Goal: Find contact information: Find contact information

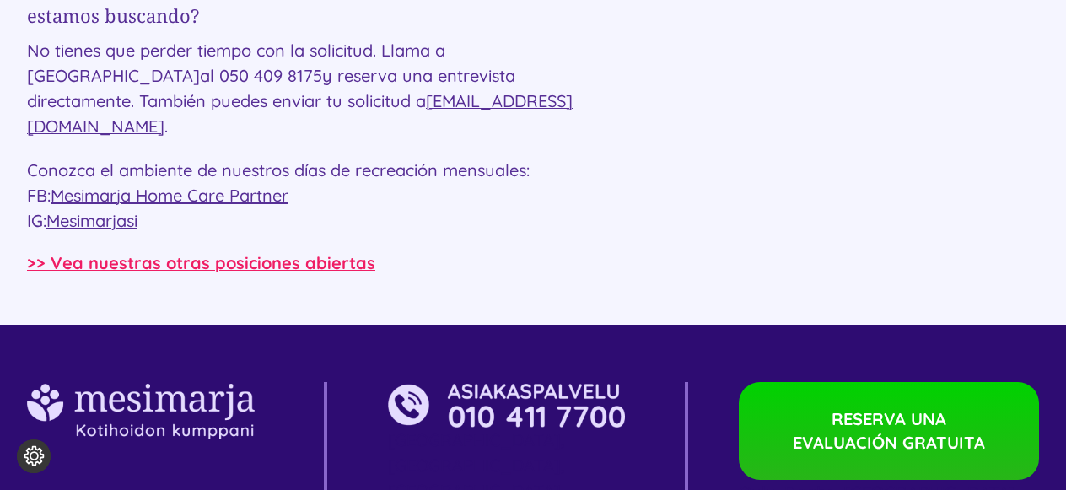
scroll to position [3131, 0]
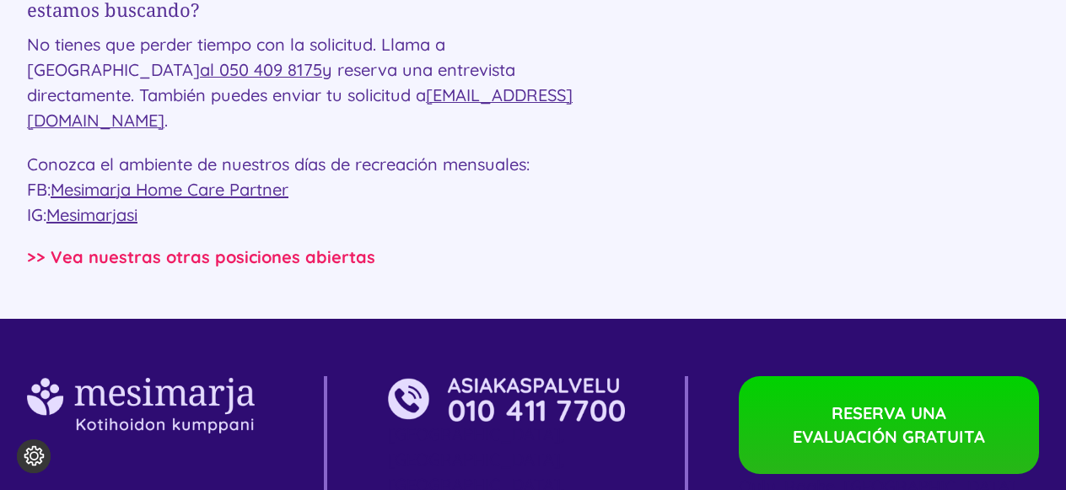
click at [268, 246] on font ">> Vea nuestras otras posiciones abiertas" at bounding box center [201, 256] width 348 height 21
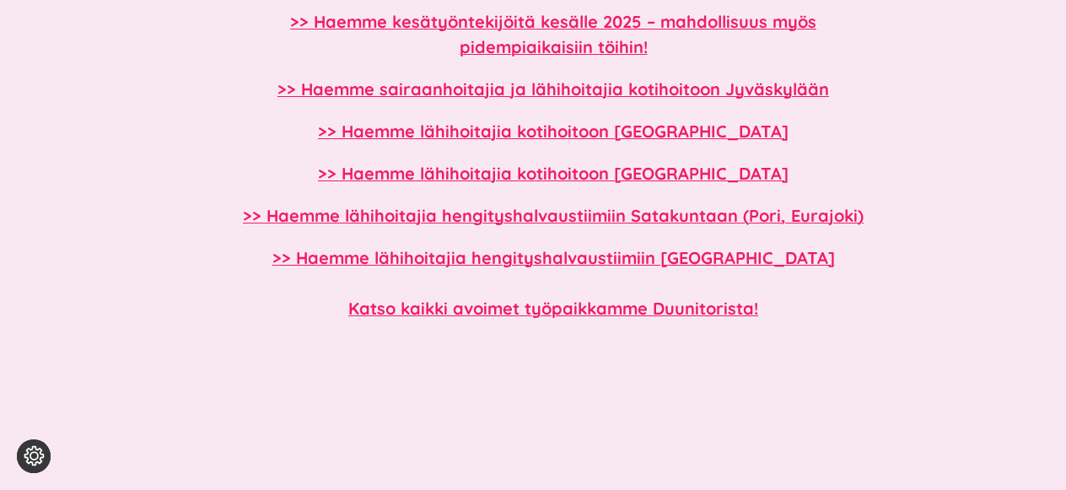
scroll to position [1490, 0]
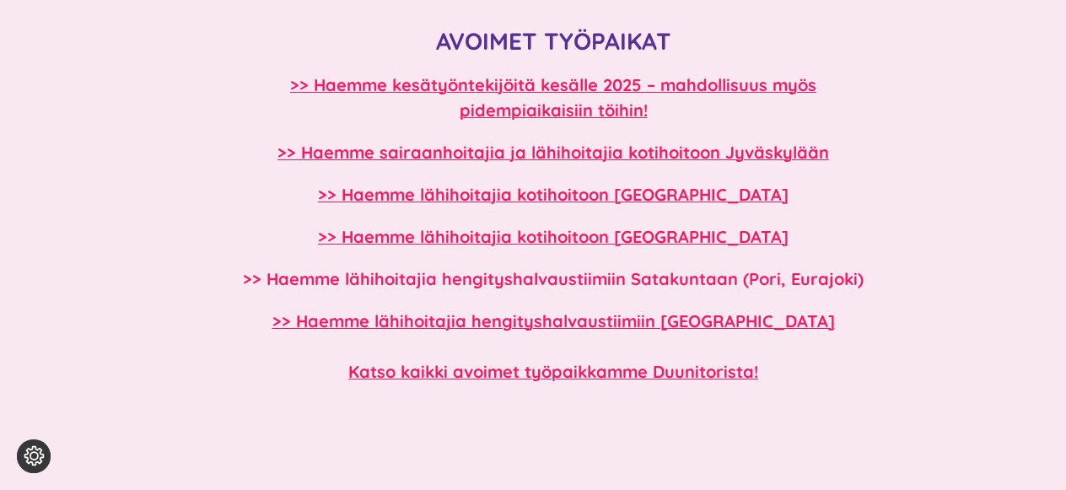
click at [587, 283] on b ">> Haemme lähihoitajia hengityshalvaustiimiin Satakuntaan (Pori, Eurajoki)" at bounding box center [553, 278] width 621 height 21
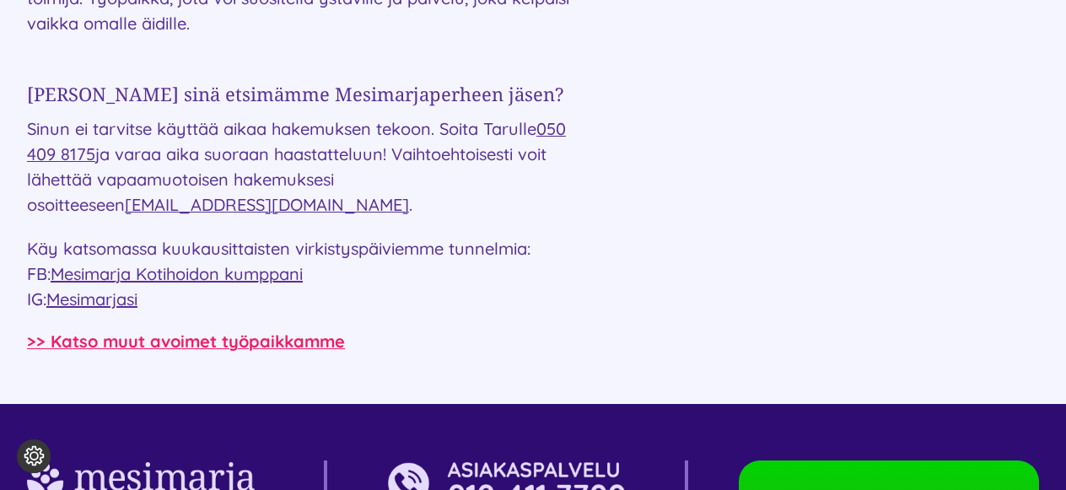
scroll to position [2794, 0]
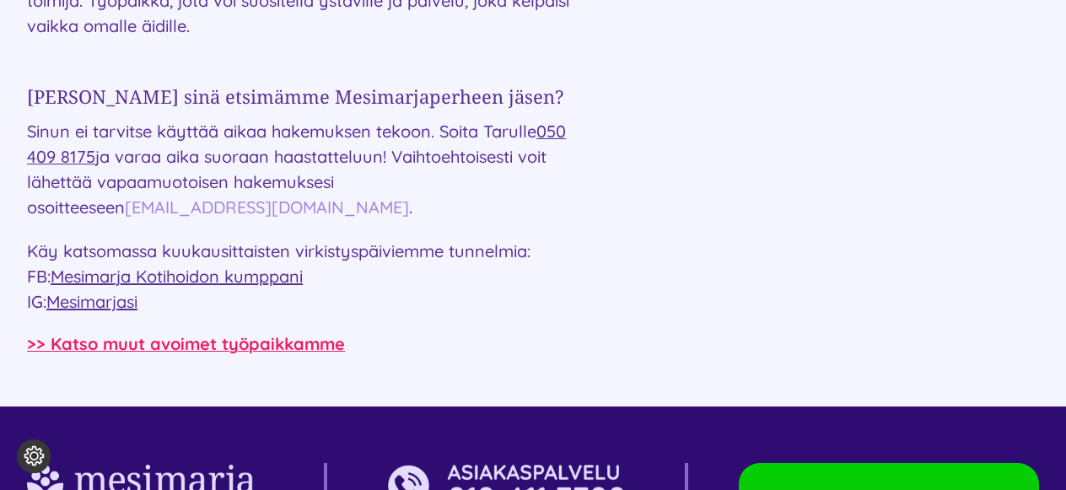
click at [125, 197] on link "[EMAIL_ADDRESS][DOMAIN_NAME]" at bounding box center [267, 207] width 284 height 21
click at [156, 197] on link "[EMAIL_ADDRESS][DOMAIN_NAME]" at bounding box center [267, 207] width 284 height 21
click at [125, 197] on link "[EMAIL_ADDRESS][DOMAIN_NAME]" at bounding box center [267, 207] width 284 height 21
click at [266, 184] on p "Sinun ei tarvitse käyttää aikaa hakemuksen tekoon. Soita Tarulle 050 409 8175 j…" at bounding box center [300, 169] width 547 height 101
click at [478, 154] on p "Sinun ei tarvitse käyttää aikaa hakemuksen tekoon. Soita Tarulle 050 409 8175 j…" at bounding box center [300, 169] width 547 height 101
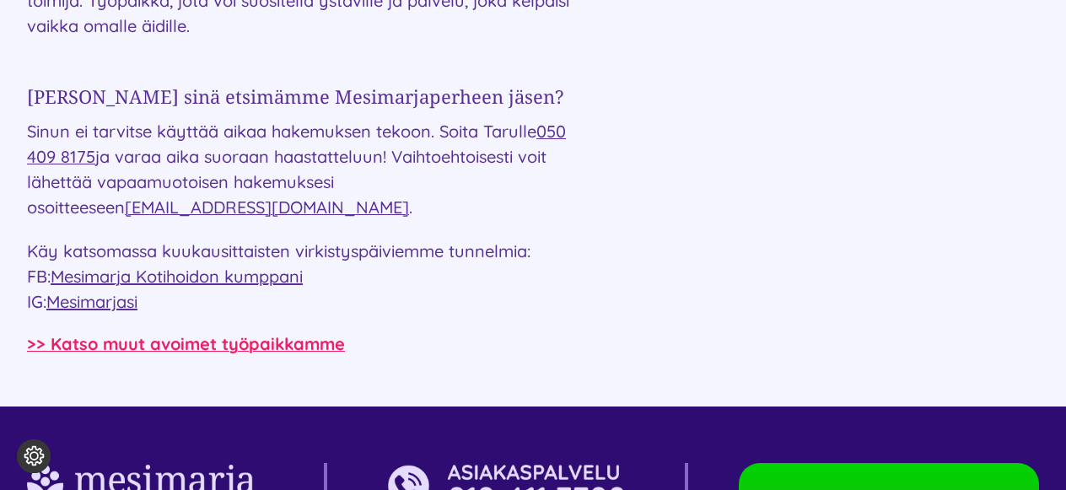
click at [478, 154] on p "Sinun ei tarvitse käyttää aikaa hakemuksen tekoon. Soita Tarulle 050 409 8175 j…" at bounding box center [300, 169] width 547 height 101
drag, startPoint x: 477, startPoint y: 152, endPoint x: 477, endPoint y: 175, distance: 22.8
click at [477, 175] on p "Sinun ei tarvitse käyttää aikaa hakemuksen tekoon. Soita Tarulle 050 409 8175 j…" at bounding box center [300, 169] width 547 height 101
copy p "[EMAIL_ADDRESS][DOMAIN_NAME] ."
